Goal: Information Seeking & Learning: Learn about a topic

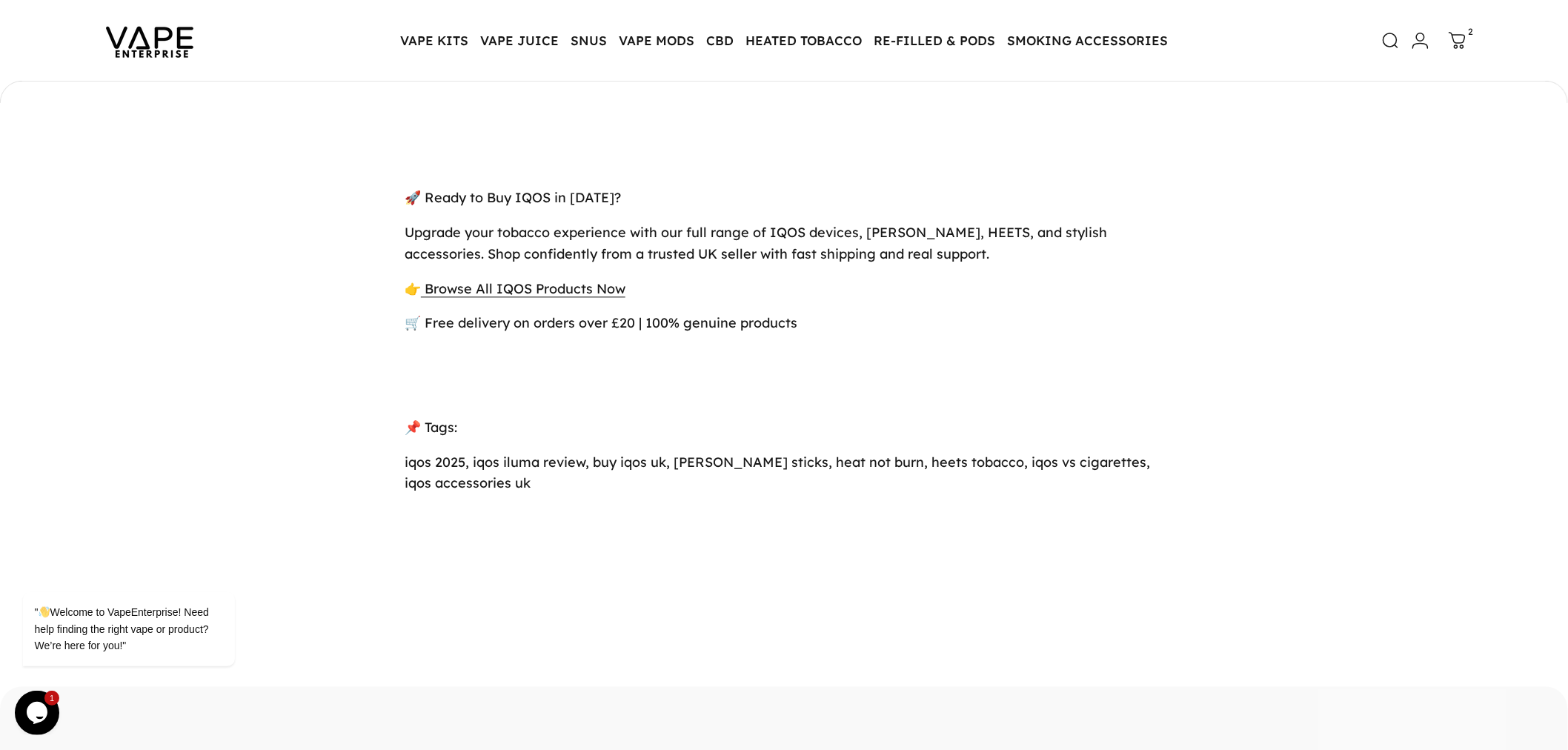
scroll to position [6055, 0]
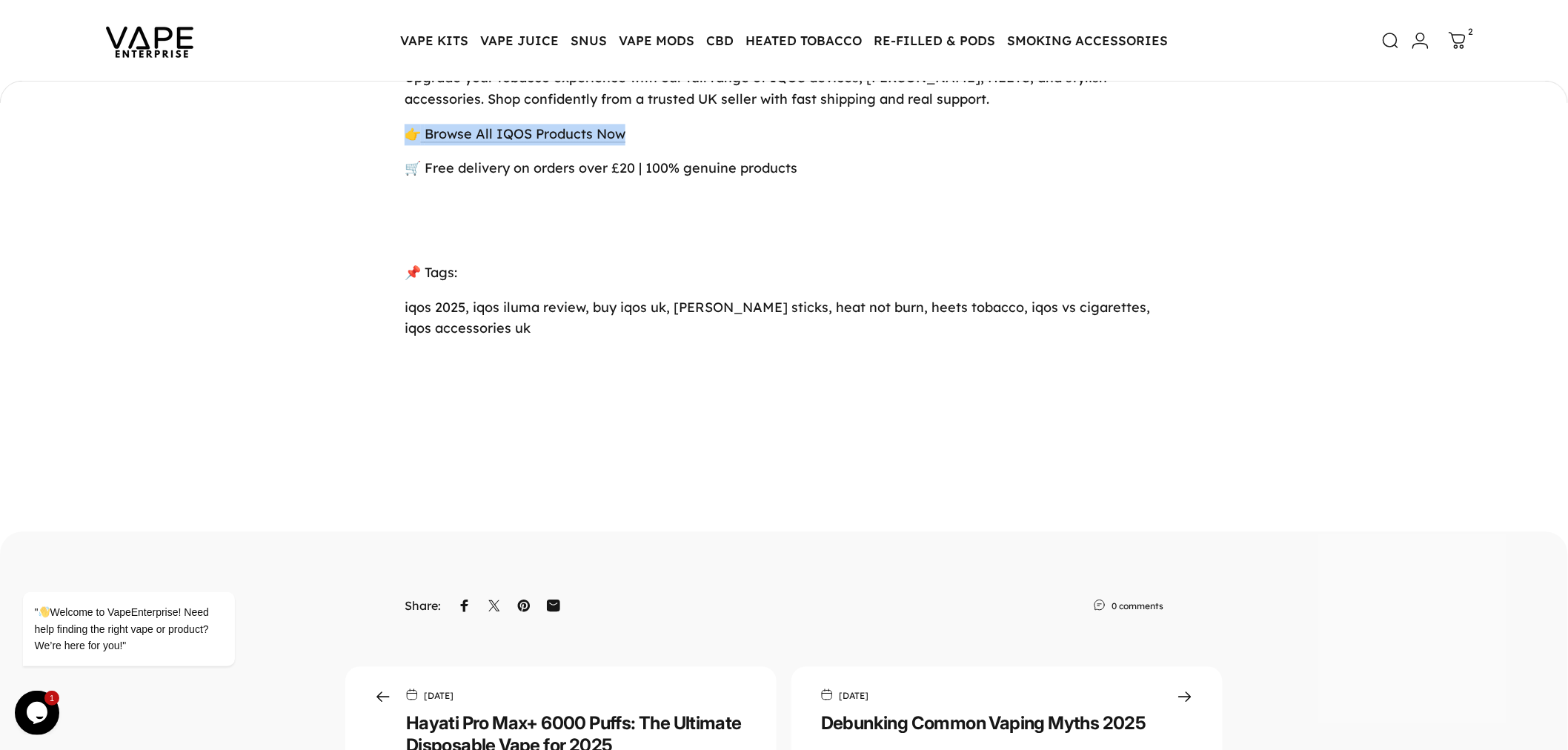
drag, startPoint x: 667, startPoint y: 266, endPoint x: 337, endPoint y: 263, distance: 330.0
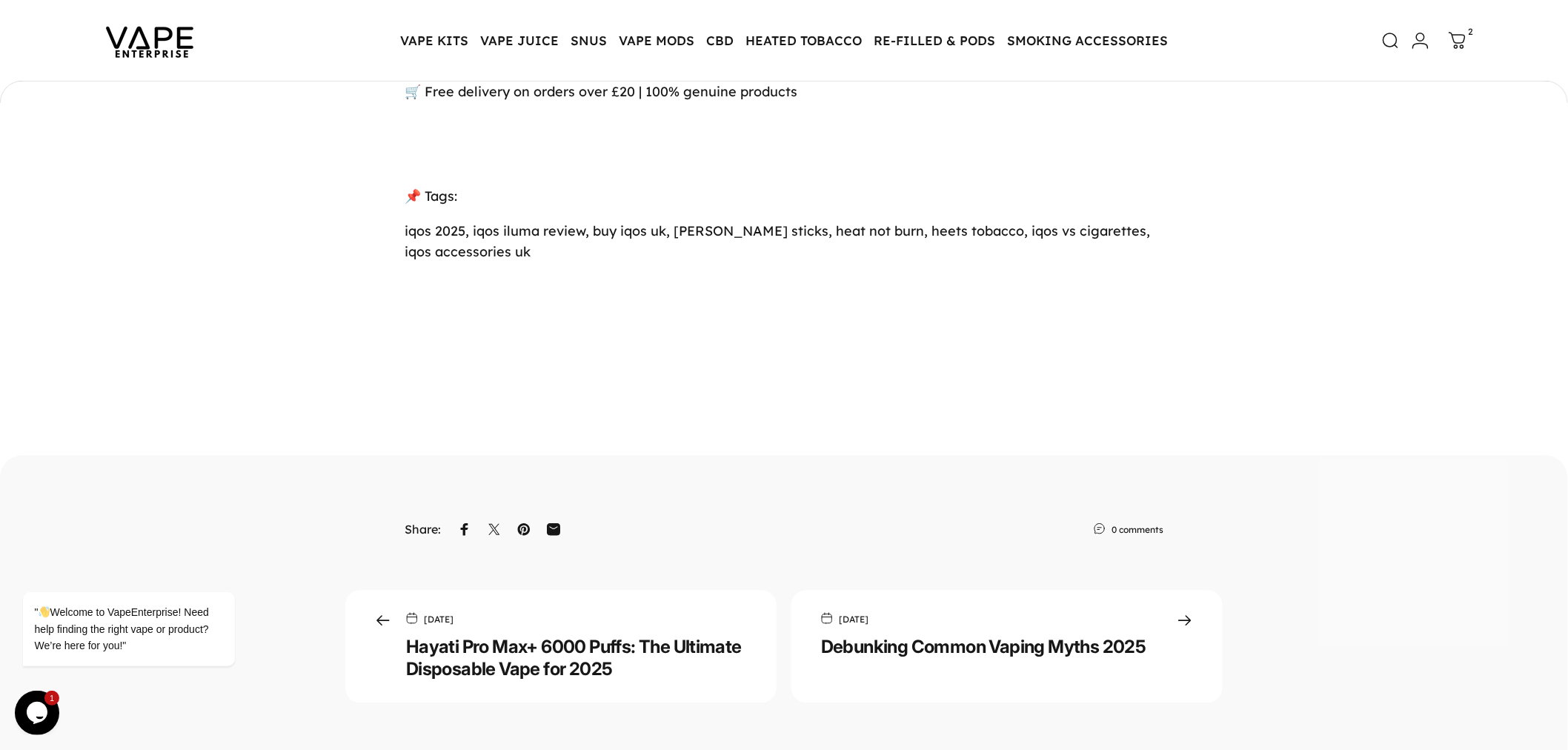
scroll to position [5890, 0]
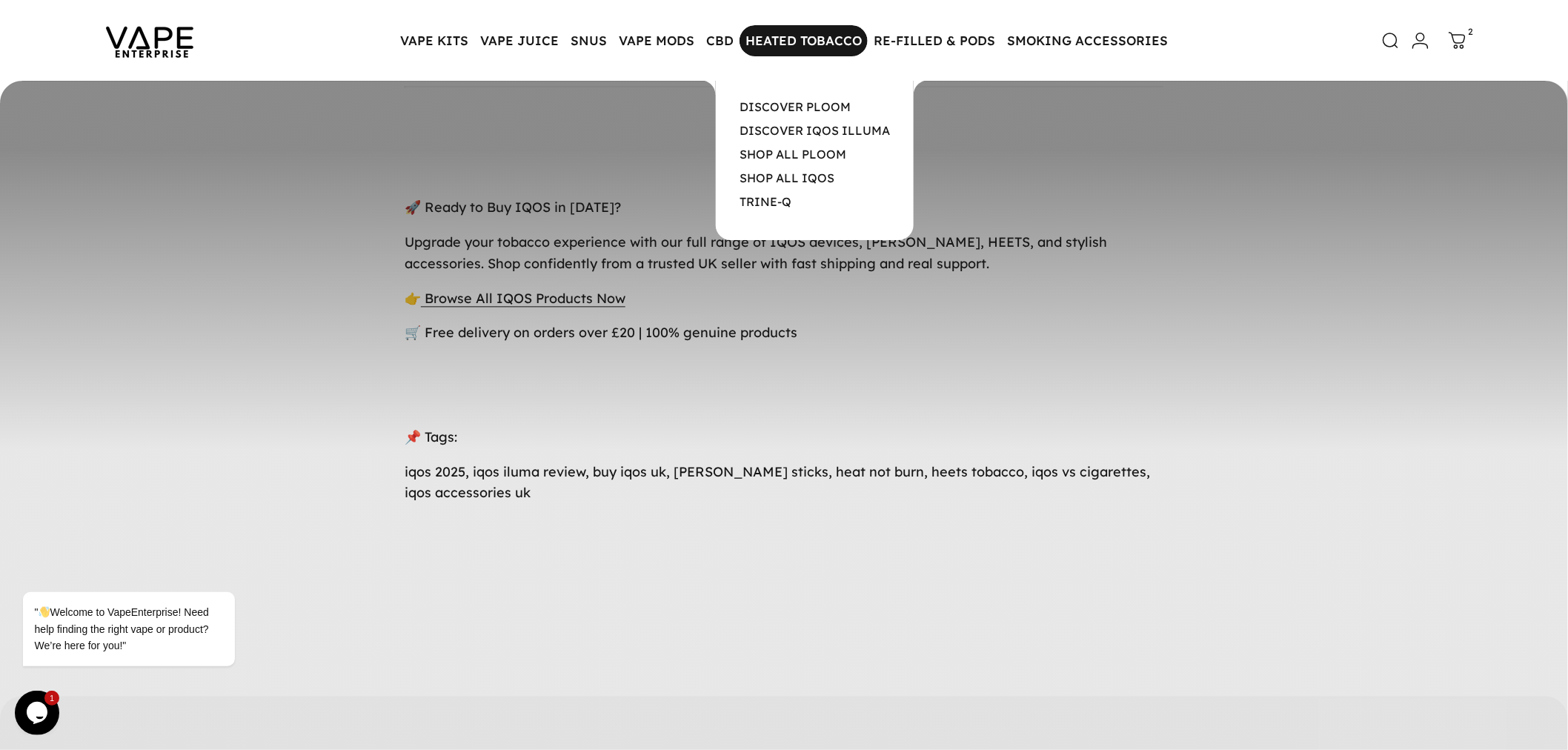
click at [775, 52] on magnet-element "HEATED TOBACCO HEATED TOBACCO" at bounding box center [803, 41] width 128 height 32
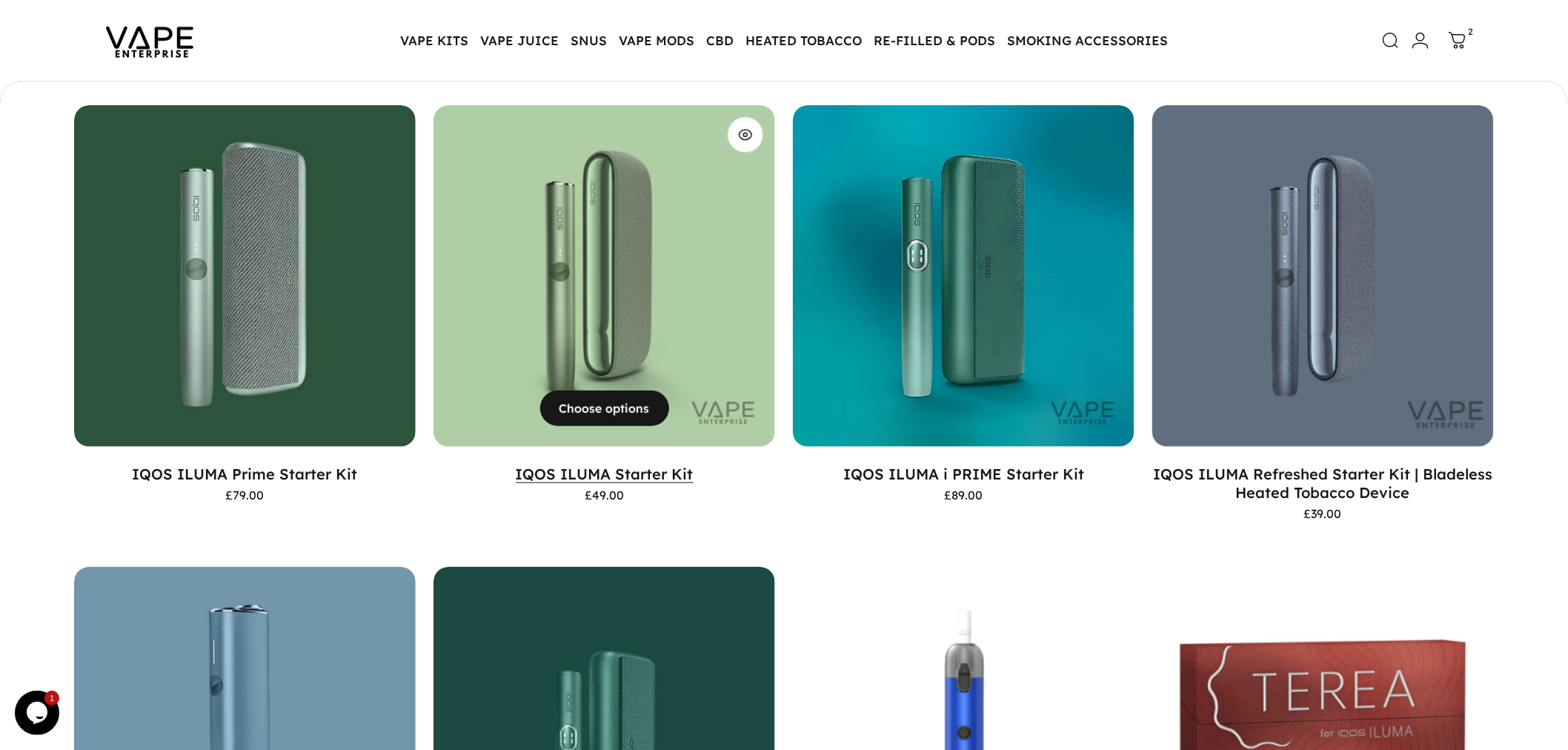
scroll to position [326, 0]
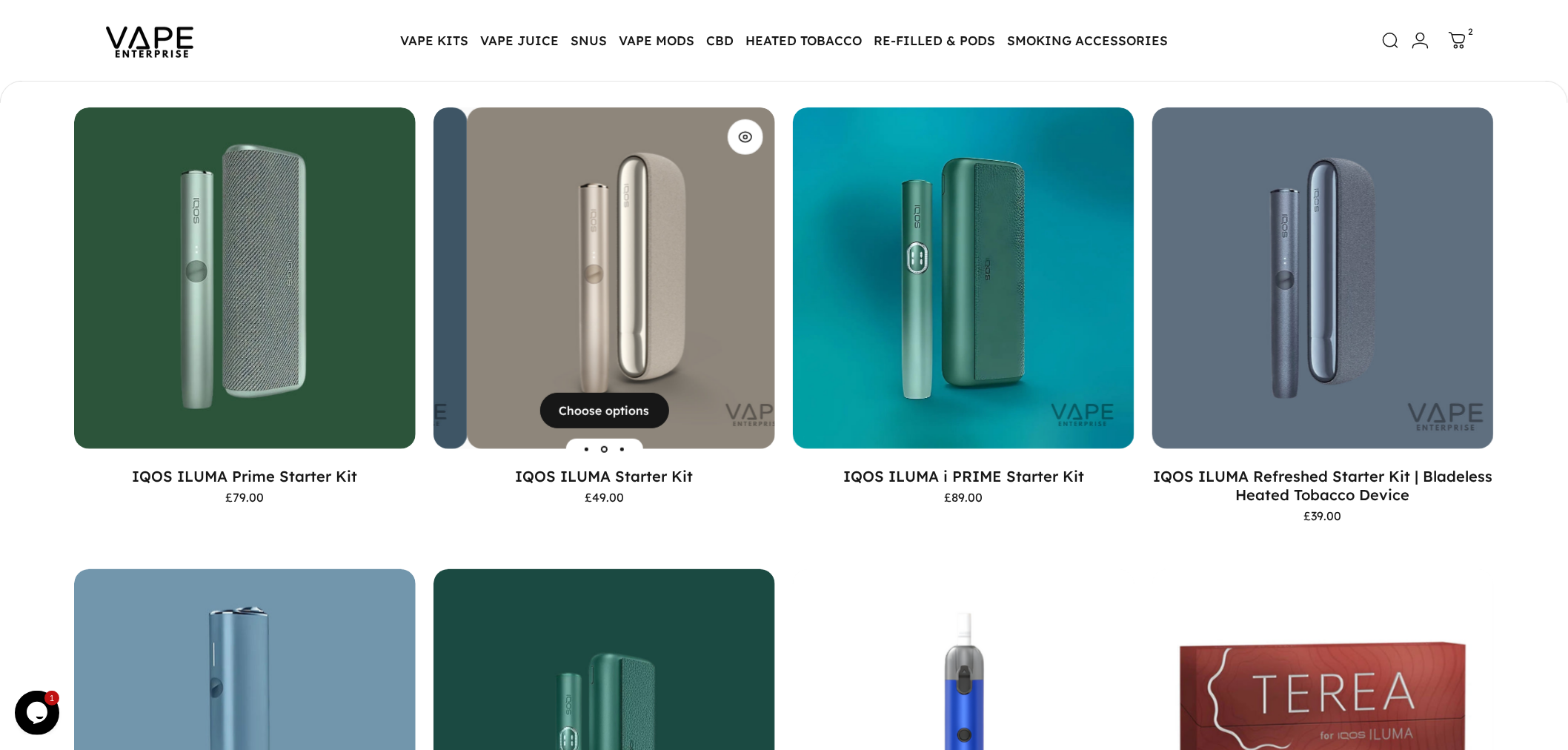
click at [645, 379] on img "IQOS ILUMA Starter Kit" at bounding box center [638, 277] width 341 height 341
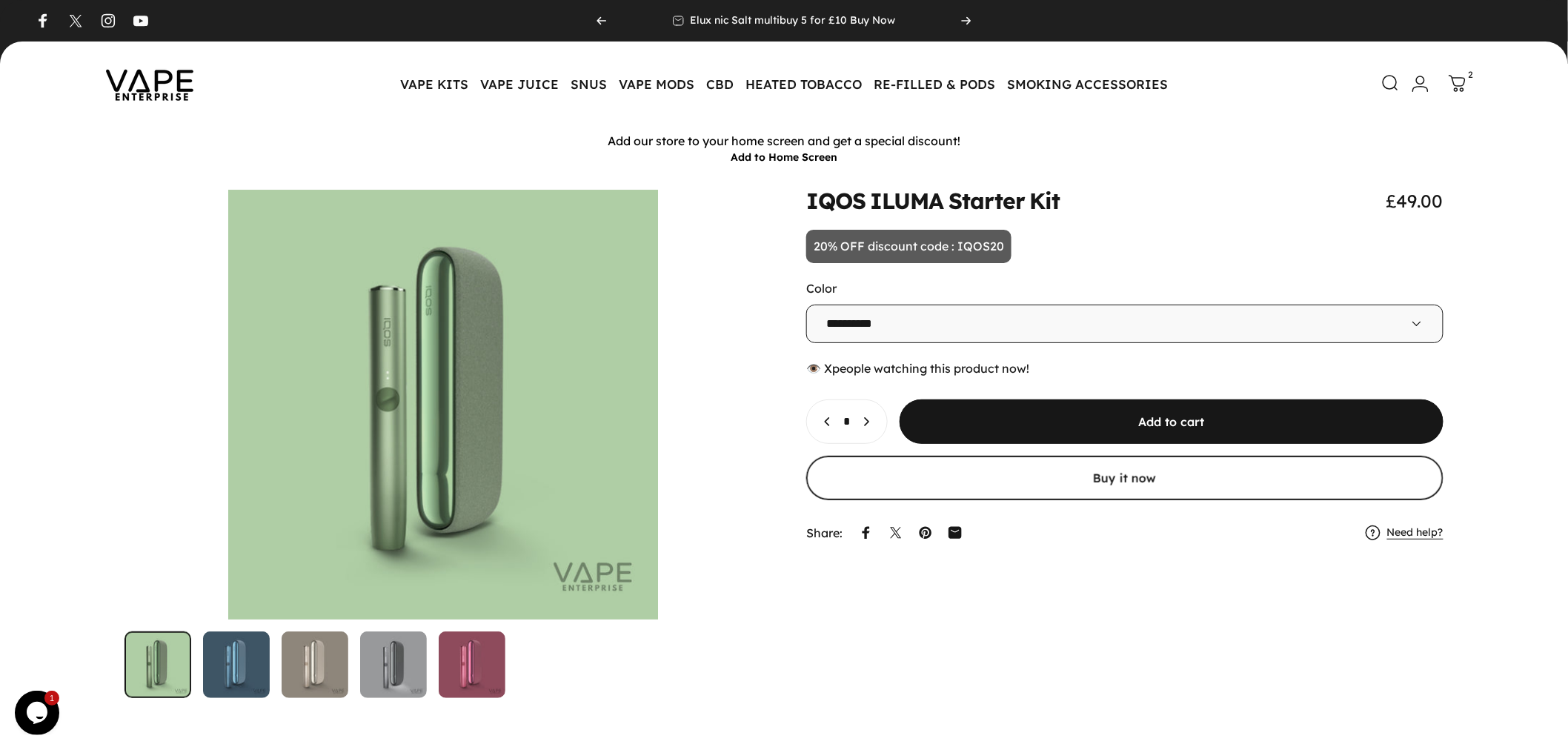
click at [1382, 80] on icon at bounding box center [1391, 83] width 18 height 18
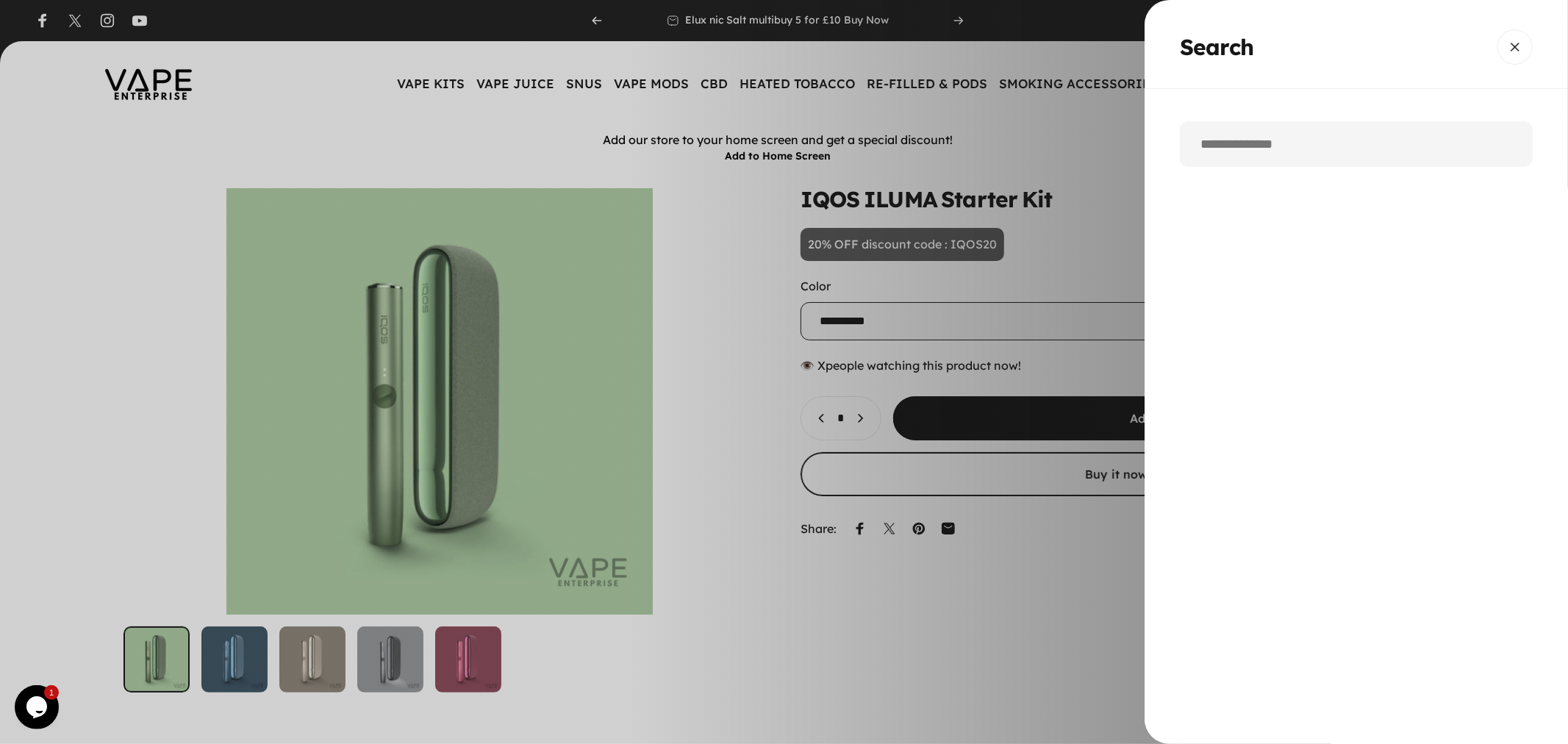
click at [1297, 153] on input "Search" at bounding box center [1356, 144] width 353 height 46
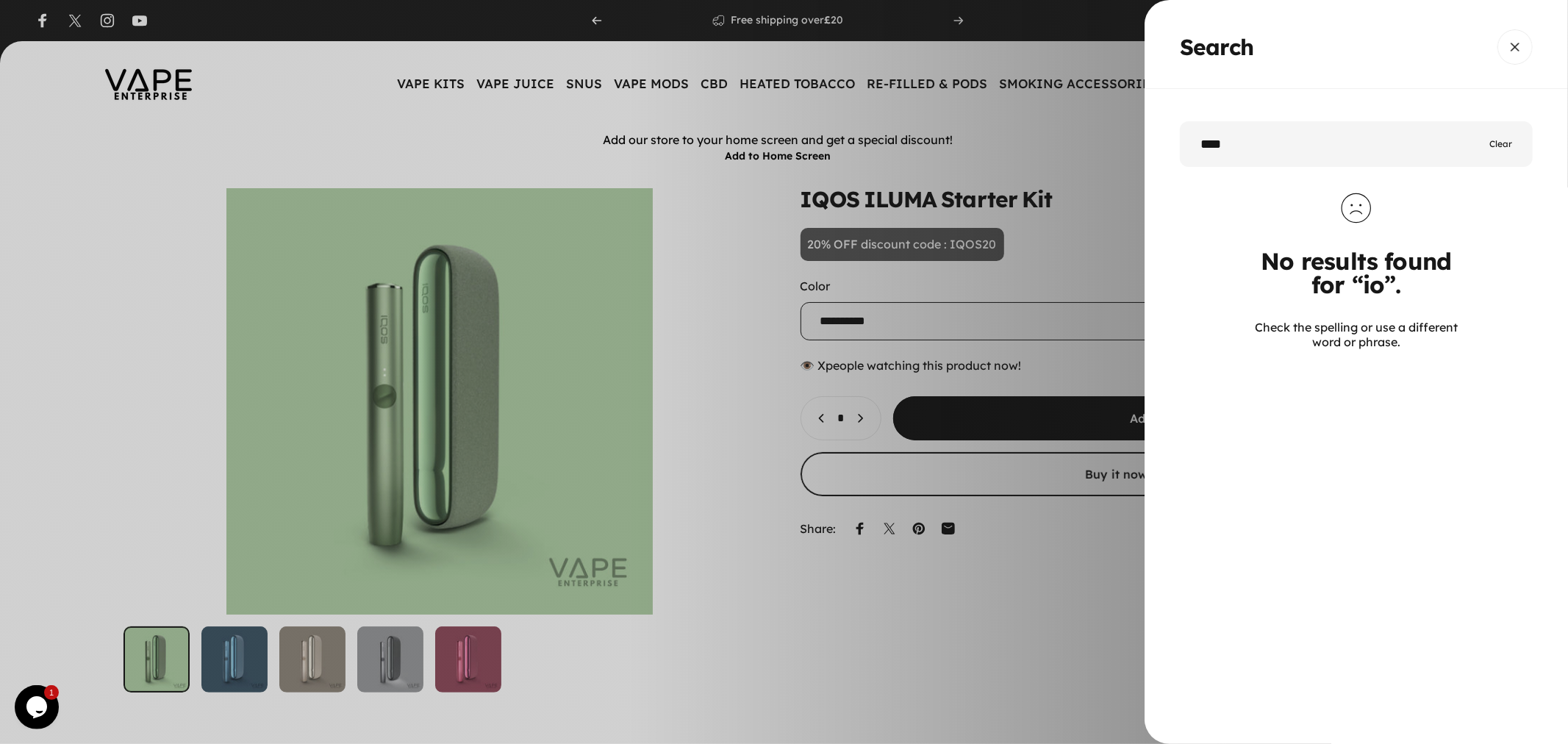
type input "****"
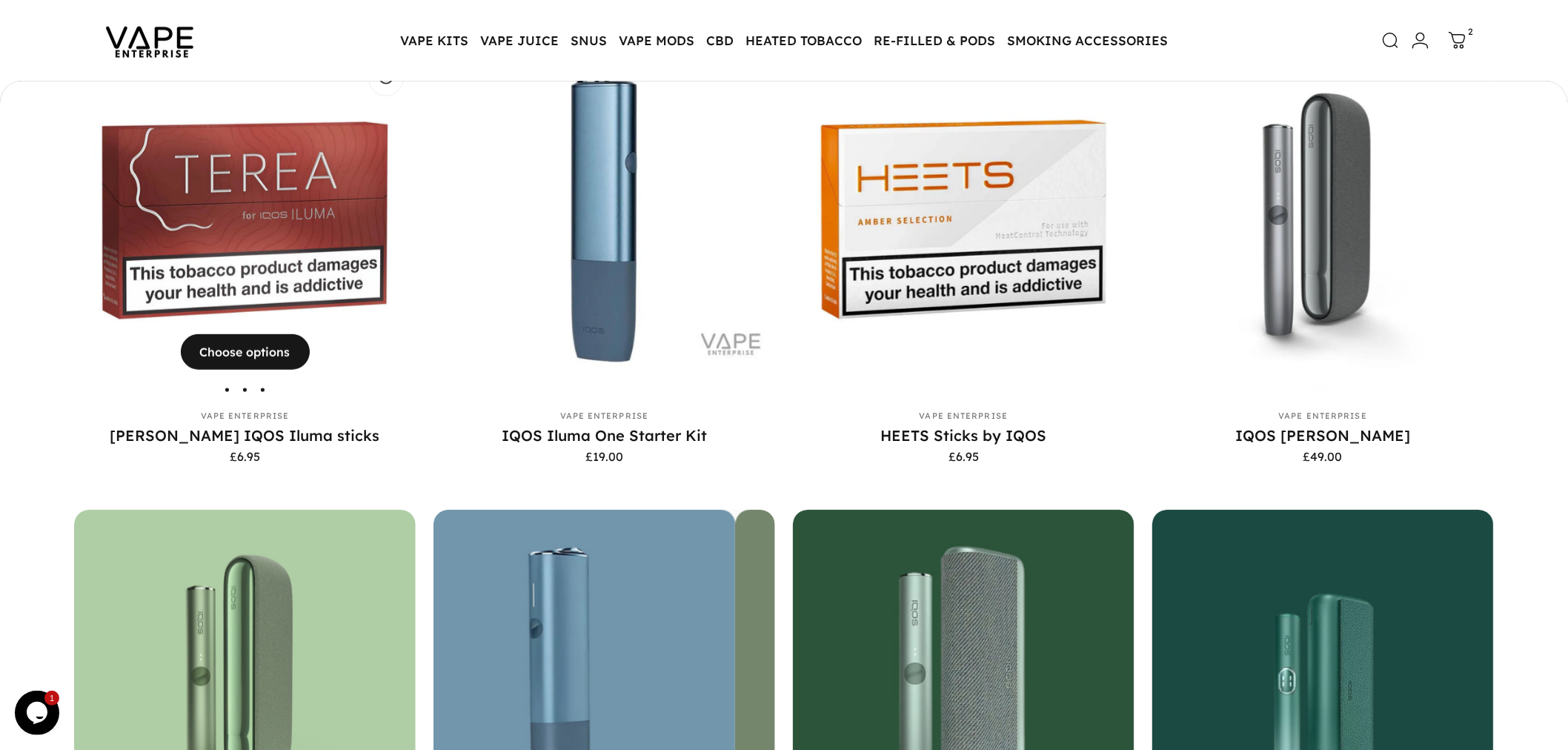
scroll to position [206, 0]
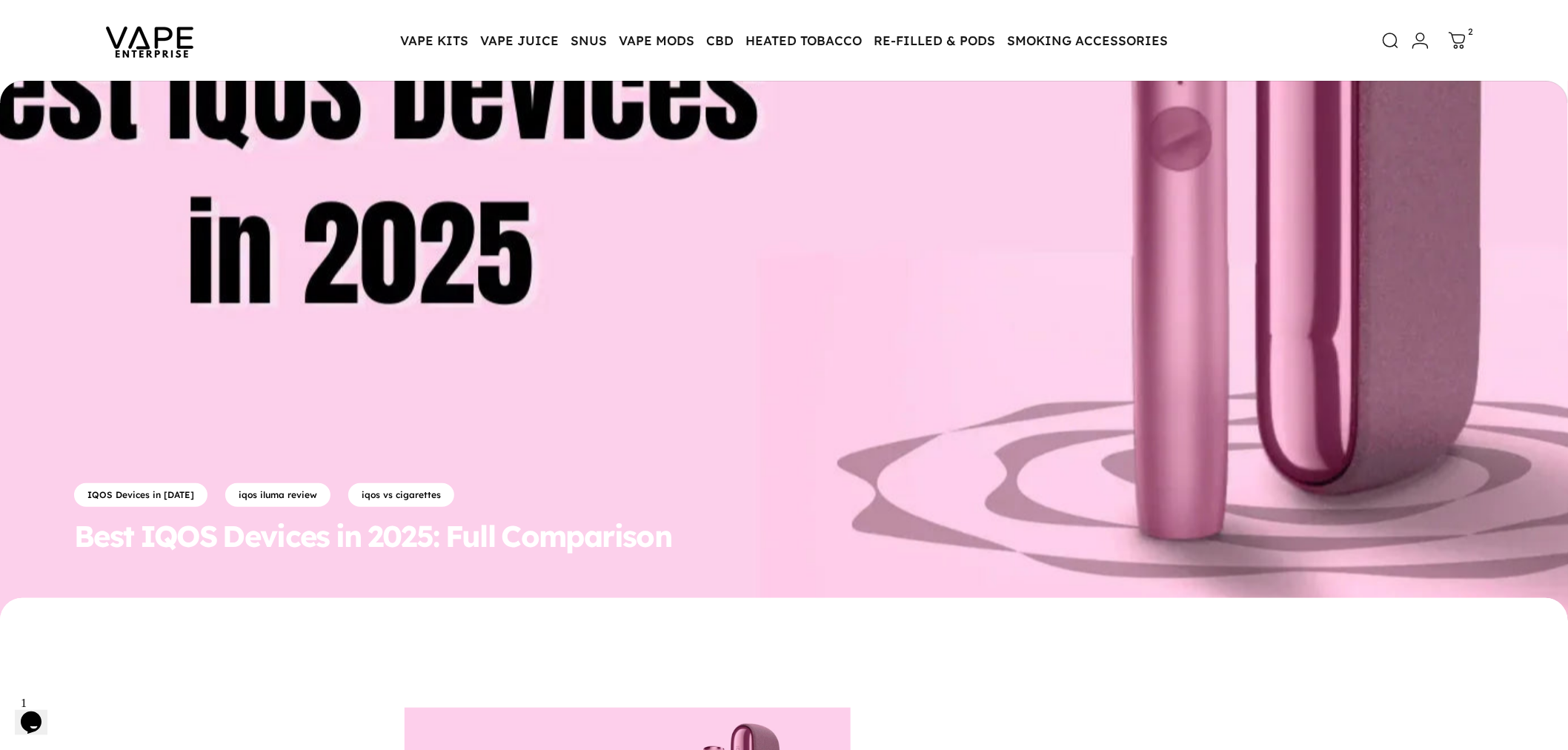
scroll to position [82, 0]
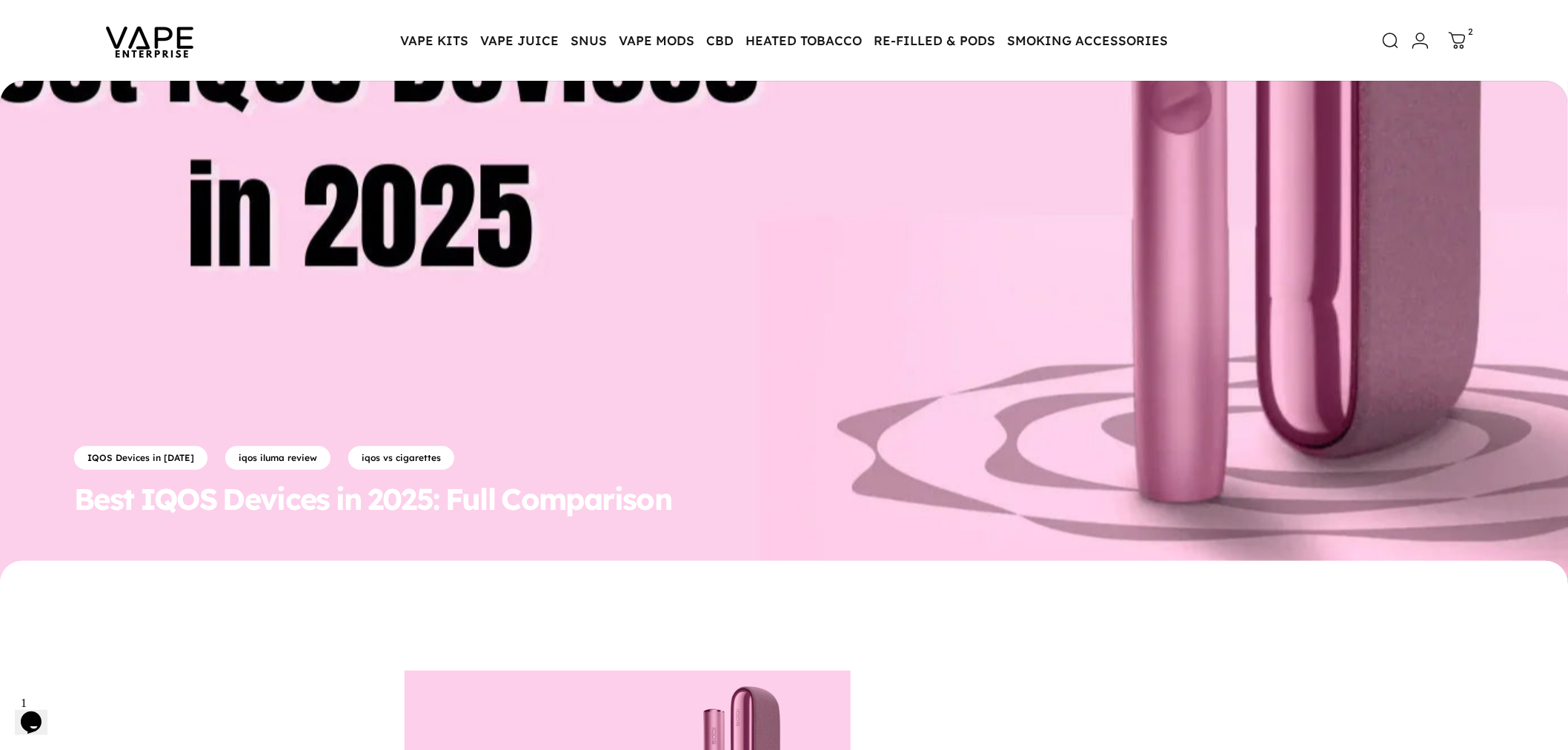
drag, startPoint x: 461, startPoint y: 300, endPoint x: 1244, endPoint y: 675, distance: 868.2
